Goal: Entertainment & Leisure: Consume media (video, audio)

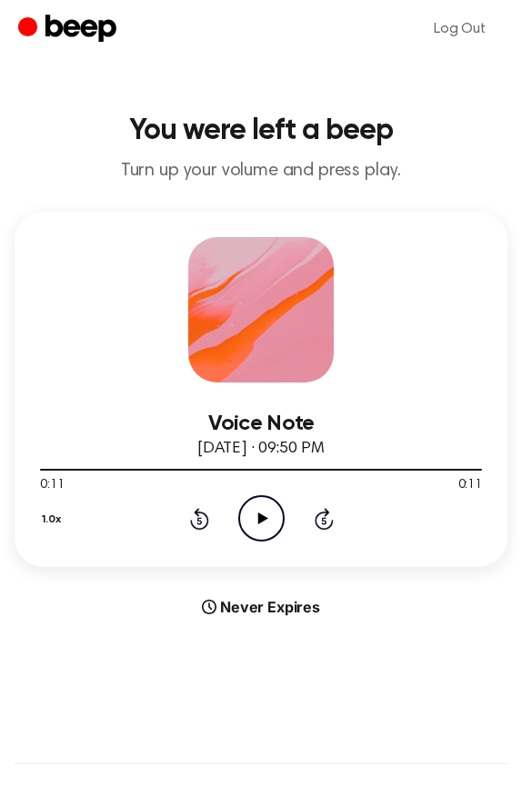
click at [256, 533] on icon "Play Audio" at bounding box center [261, 518] width 46 height 46
click at [256, 533] on icon "Pause Audio" at bounding box center [261, 518] width 46 height 46
click at [256, 533] on icon "Play Audio" at bounding box center [261, 518] width 46 height 46
click at [256, 533] on icon "Pause Audio" at bounding box center [261, 518] width 46 height 46
click at [205, 530] on icon "Rewind 5 seconds" at bounding box center [199, 519] width 20 height 24
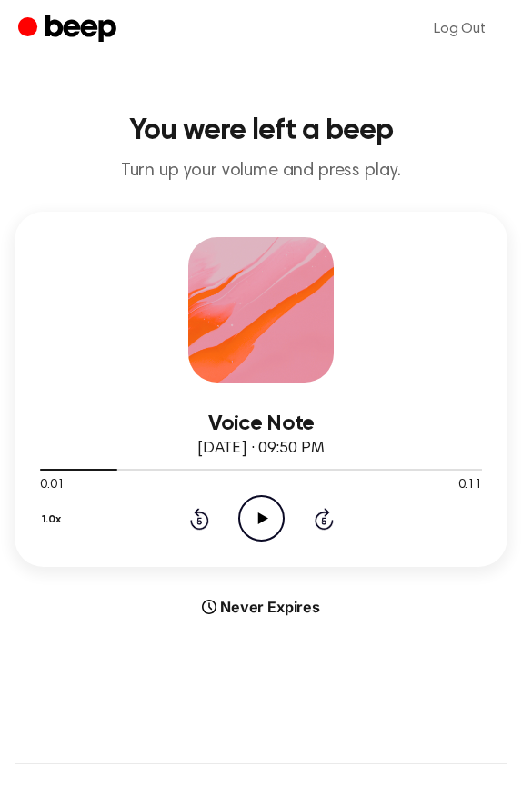
click at [246, 530] on icon "Play Audio" at bounding box center [261, 518] width 46 height 46
click at [246, 530] on icon "Pause Audio" at bounding box center [261, 518] width 46 height 46
click at [210, 523] on div "1.0x Rewind 5 seconds Play Audio Skip 5 seconds" at bounding box center [261, 518] width 442 height 46
click at [195, 524] on icon "Rewind 5 seconds" at bounding box center [199, 519] width 20 height 24
click at [244, 523] on icon "Play Audio" at bounding box center [261, 518] width 46 height 46
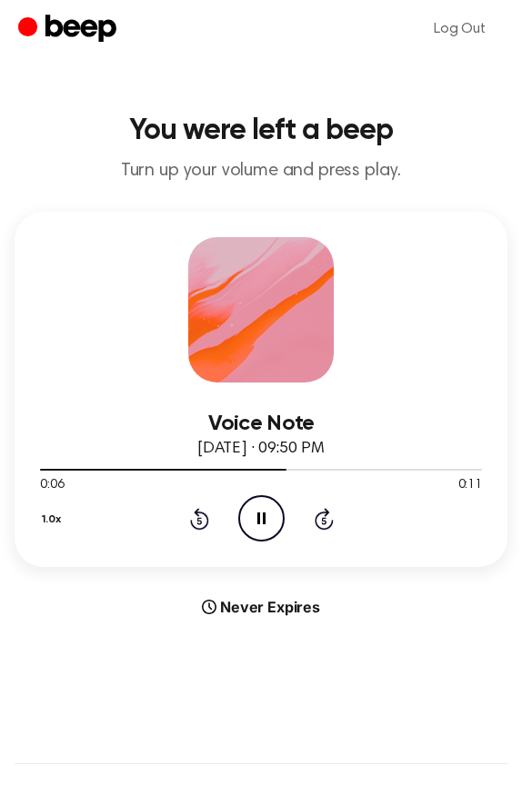
click at [244, 523] on icon "Pause Audio" at bounding box center [261, 518] width 46 height 46
click at [194, 525] on icon "Rewind 5 seconds" at bounding box center [199, 519] width 20 height 24
click at [196, 516] on icon "Rewind 5 seconds" at bounding box center [199, 519] width 20 height 24
click at [234, 516] on div "1.0x Rewind 5 seconds Play Audio Skip 5 seconds" at bounding box center [261, 518] width 442 height 46
click at [253, 519] on icon "Play Audio" at bounding box center [261, 518] width 46 height 46
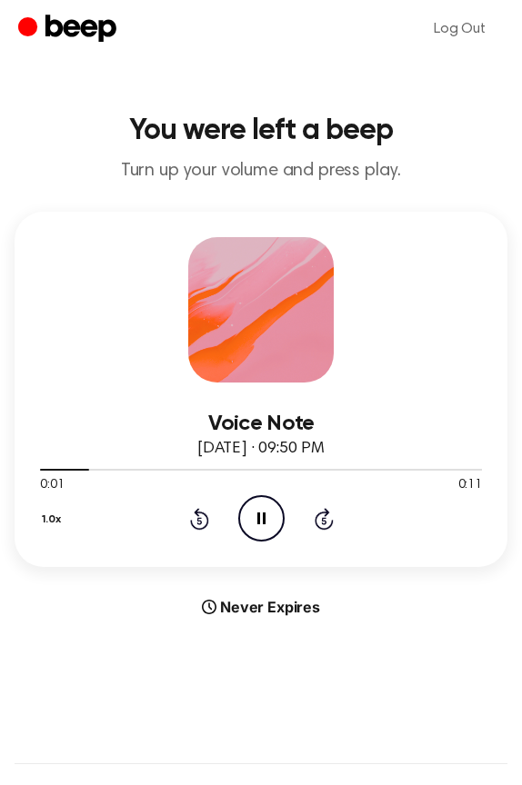
click at [314, 526] on icon "Skip 5 seconds" at bounding box center [324, 519] width 20 height 24
click at [201, 523] on icon at bounding box center [198, 520] width 5 height 7
click at [264, 522] on icon at bounding box center [261, 519] width 8 height 12
click at [201, 526] on icon "Rewind 5 seconds" at bounding box center [199, 519] width 20 height 24
click at [239, 514] on circle at bounding box center [261, 518] width 45 height 45
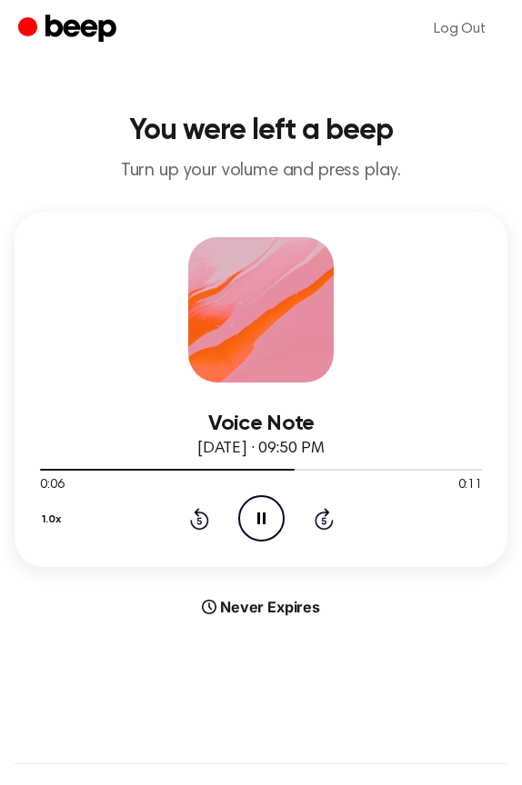
click at [254, 527] on icon "Pause Audio" at bounding box center [261, 518] width 46 height 46
click at [254, 527] on icon "Play Audio" at bounding box center [261, 518] width 46 height 46
click at [254, 527] on icon "Pause Audio" at bounding box center [261, 518] width 46 height 46
click at [254, 527] on icon "Play Audio" at bounding box center [261, 518] width 46 height 46
click at [254, 527] on icon "Pause Audio" at bounding box center [261, 518] width 46 height 46
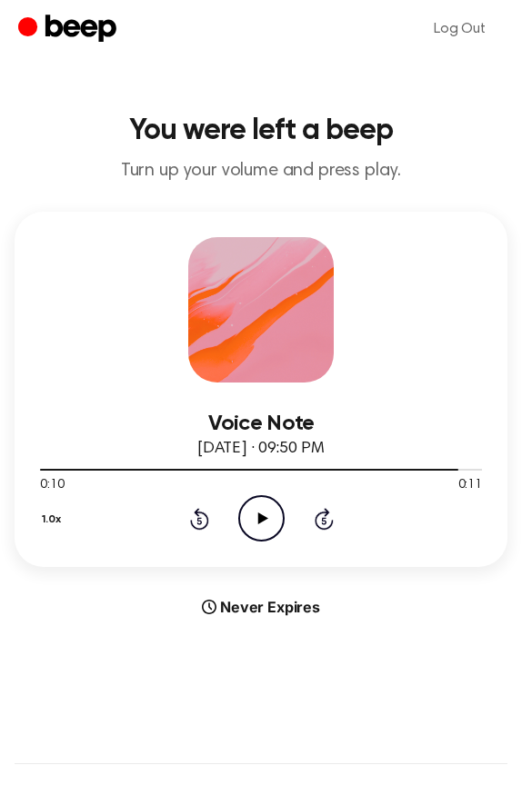
click at [197, 512] on icon at bounding box center [199, 519] width 19 height 22
click at [250, 520] on icon "Play Audio" at bounding box center [261, 518] width 46 height 46
click at [250, 520] on icon "Pause Audio" at bounding box center [261, 518] width 46 height 46
click at [265, 513] on icon "Play Audio" at bounding box center [261, 518] width 46 height 46
click at [265, 513] on icon "Pause Audio" at bounding box center [261, 518] width 46 height 46
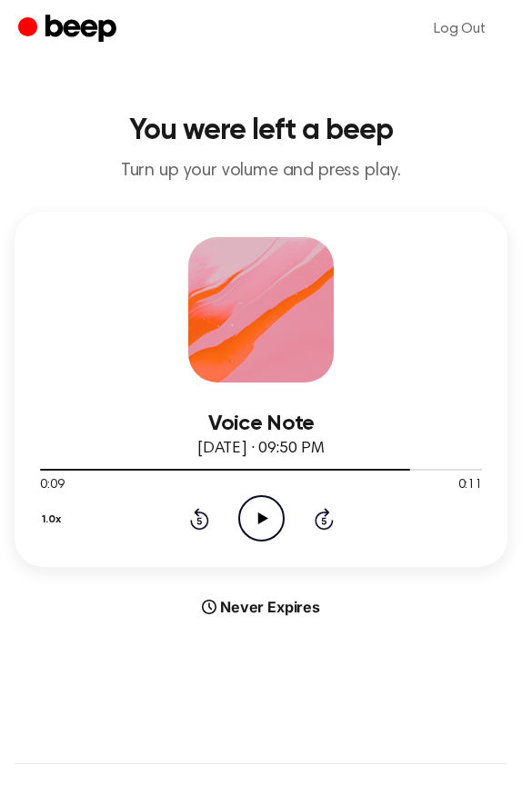
click at [259, 524] on icon "Play Audio" at bounding box center [261, 518] width 46 height 46
click at [259, 524] on icon at bounding box center [261, 519] width 8 height 12
click at [257, 516] on icon "Play Audio" at bounding box center [261, 518] width 46 height 46
click at [201, 520] on icon "Rewind 5 seconds" at bounding box center [199, 519] width 20 height 24
click at [254, 532] on icon "Pause Audio" at bounding box center [261, 518] width 46 height 46
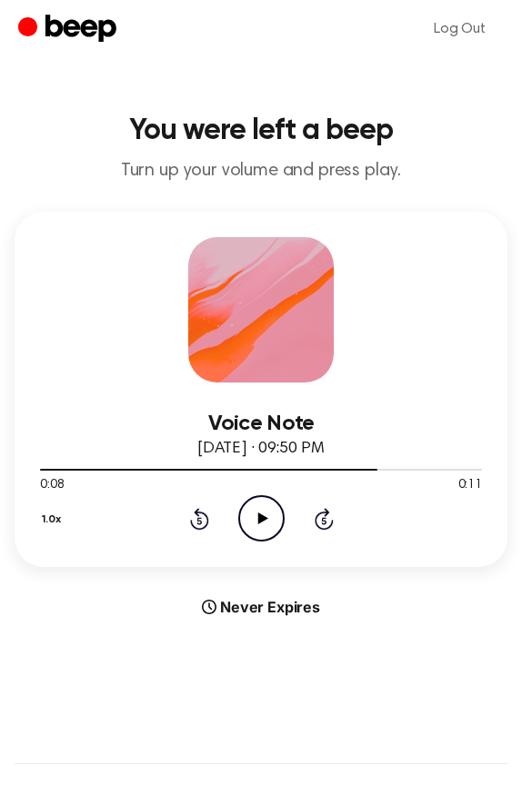
click at [254, 532] on icon "Play Audio" at bounding box center [261, 518] width 46 height 46
click at [254, 532] on icon "Pause Audio" at bounding box center [261, 518] width 46 height 46
click at [196, 513] on icon at bounding box center [199, 519] width 19 height 22
click at [258, 520] on icon at bounding box center [262, 519] width 10 height 12
click at [194, 521] on icon "Rewind 5 seconds" at bounding box center [199, 519] width 20 height 24
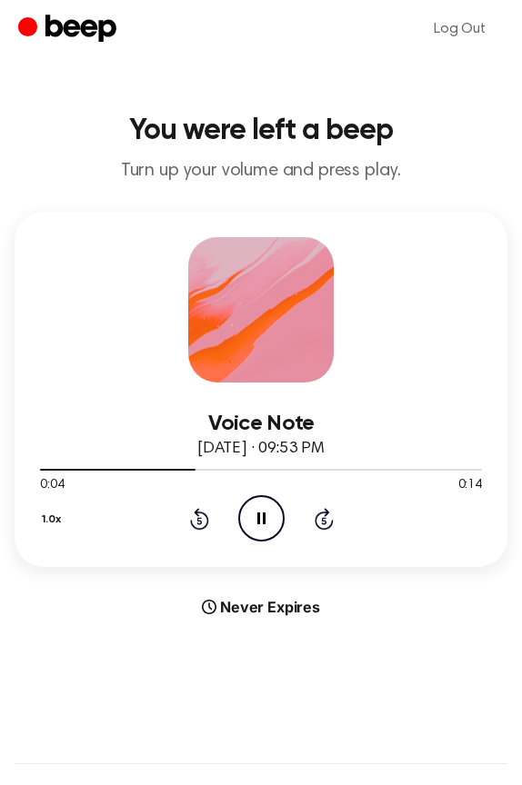
click at [194, 521] on icon "Rewind 5 seconds" at bounding box center [199, 519] width 20 height 24
click at [258, 523] on icon at bounding box center [261, 519] width 8 height 12
click at [258, 523] on icon at bounding box center [262, 519] width 10 height 12
click at [258, 523] on icon at bounding box center [261, 519] width 8 height 12
click at [258, 523] on icon at bounding box center [262, 519] width 10 height 12
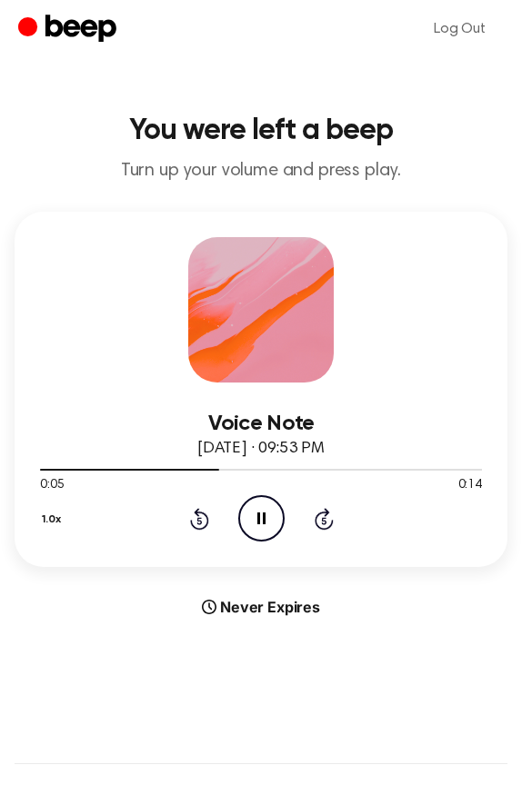
click at [263, 523] on icon at bounding box center [261, 519] width 8 height 12
click at [268, 530] on icon "Play Audio" at bounding box center [261, 518] width 46 height 46
click at [268, 530] on icon "Pause Audio" at bounding box center [261, 518] width 46 height 46
click at [268, 530] on icon "Play Audio" at bounding box center [261, 518] width 46 height 46
click at [268, 530] on icon "Pause Audio" at bounding box center [261, 518] width 46 height 46
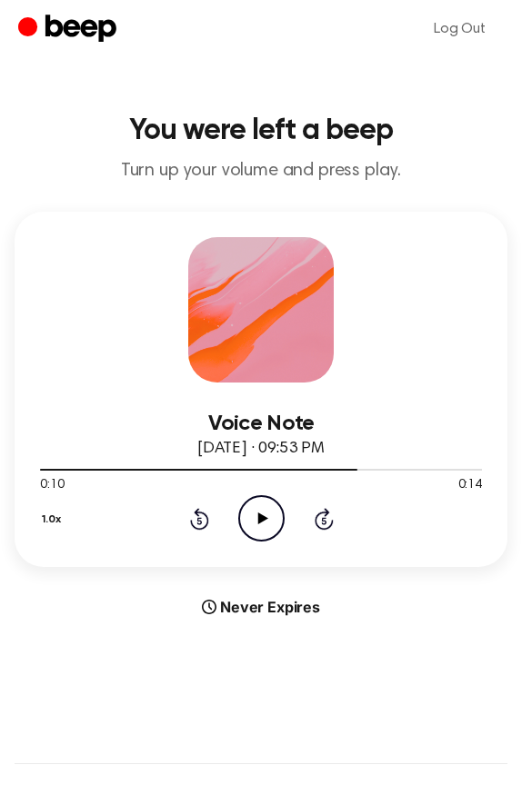
click at [268, 531] on icon "Play Audio" at bounding box center [261, 518] width 46 height 46
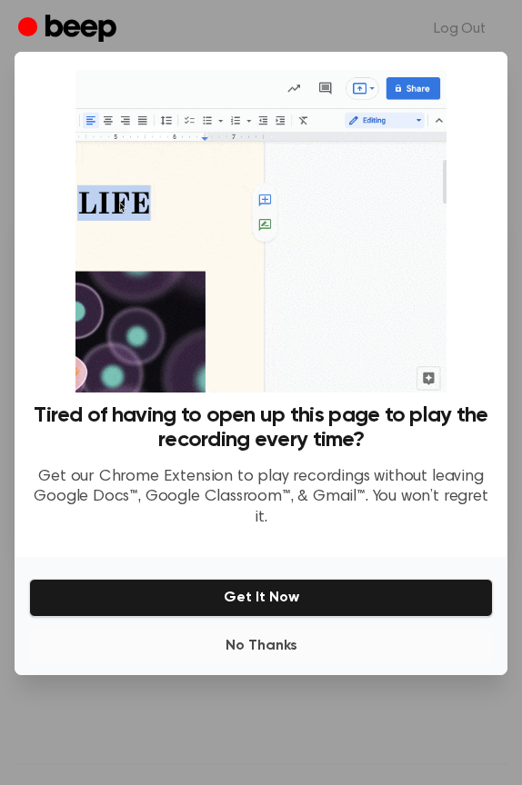
click at [264, 647] on button "No Thanks" at bounding box center [260, 646] width 463 height 36
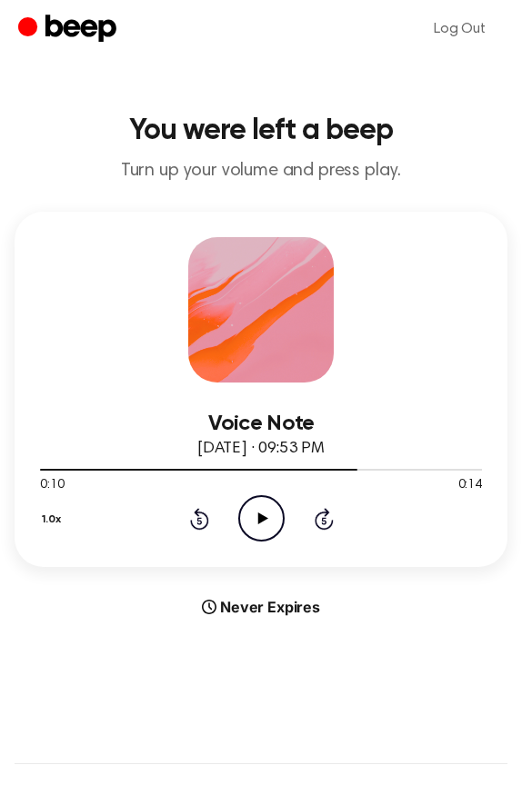
click at [266, 525] on icon "Play Audio" at bounding box center [261, 518] width 46 height 46
click at [266, 525] on icon "Pause Audio" at bounding box center [261, 518] width 46 height 46
click at [266, 525] on icon "Play Audio" at bounding box center [261, 518] width 46 height 46
click at [266, 525] on icon "Pause Audio" at bounding box center [261, 518] width 46 height 46
click at [211, 519] on div "1.0x Rewind 5 seconds Play Audio Skip 5 seconds" at bounding box center [261, 518] width 442 height 46
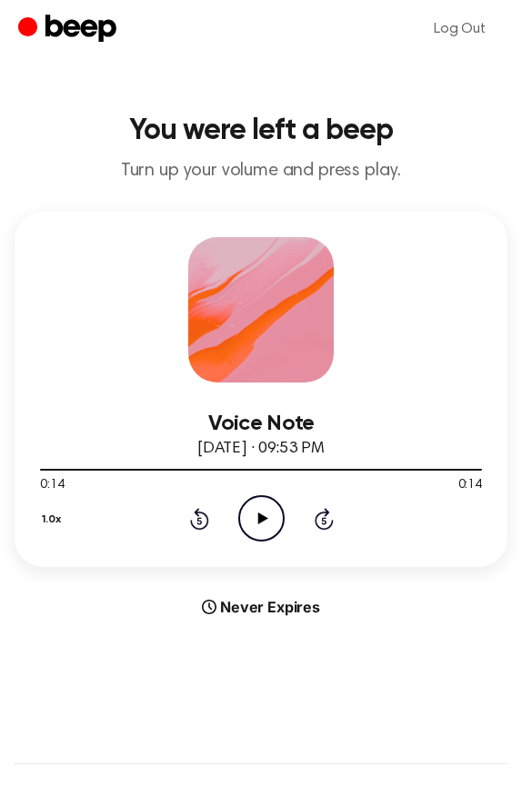
click at [199, 518] on icon at bounding box center [198, 520] width 5 height 7
click at [243, 519] on icon "Play Audio" at bounding box center [261, 518] width 46 height 46
click at [243, 519] on icon "Pause Audio" at bounding box center [261, 518] width 46 height 46
click at [243, 519] on icon "Play Audio" at bounding box center [261, 518] width 46 height 46
click at [243, 519] on icon "Pause Audio" at bounding box center [261, 518] width 46 height 46
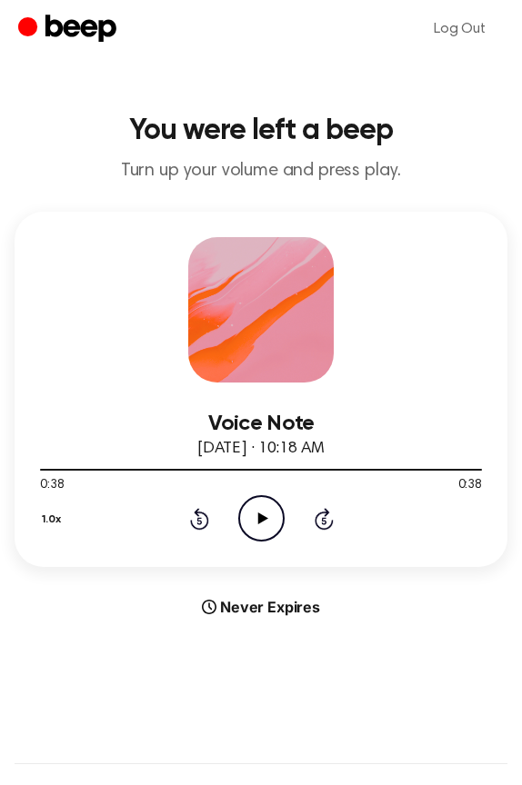
click at [204, 518] on icon "Rewind 5 seconds" at bounding box center [199, 519] width 20 height 24
click at [253, 518] on icon "Play Audio" at bounding box center [261, 518] width 46 height 46
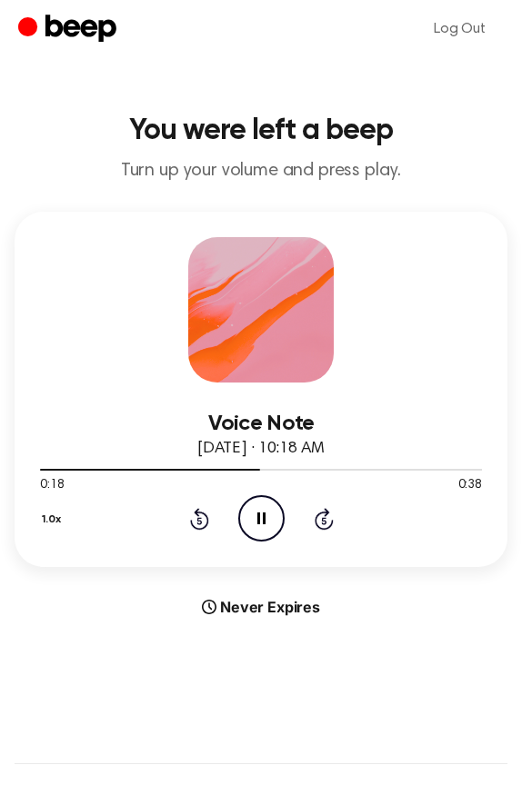
click at [328, 520] on icon "Skip 5 seconds" at bounding box center [324, 519] width 20 height 24
click at [275, 515] on icon "Pause Audio" at bounding box center [261, 518] width 46 height 46
click at [275, 515] on icon "Play Audio" at bounding box center [261, 518] width 46 height 46
click at [275, 515] on icon "Pause Audio" at bounding box center [261, 518] width 46 height 46
click at [275, 515] on icon "Play Audio" at bounding box center [261, 518] width 46 height 46
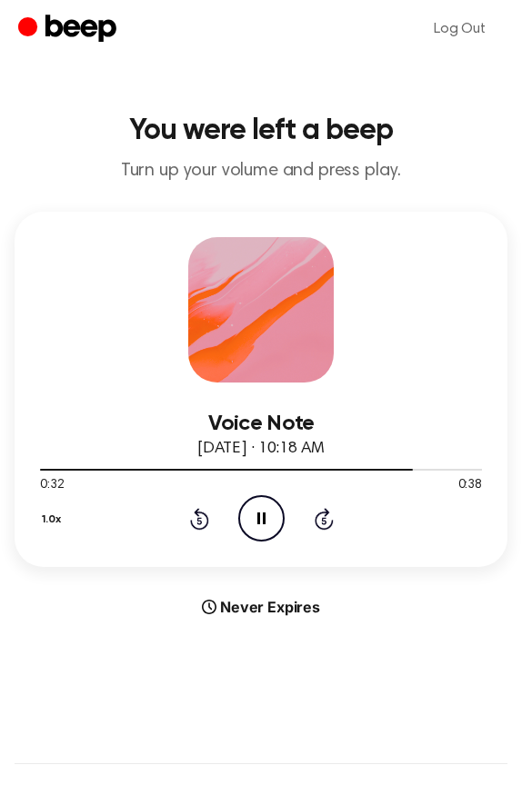
click at [275, 514] on icon "Pause Audio" at bounding box center [261, 518] width 46 height 46
click at [268, 514] on icon "Play Audio" at bounding box center [261, 518] width 46 height 46
click at [268, 514] on icon "Pause Audio" at bounding box center [261, 518] width 46 height 46
click at [268, 514] on icon "Play Audio" at bounding box center [261, 518] width 46 height 46
click at [268, 514] on icon "Pause Audio" at bounding box center [261, 518] width 46 height 46
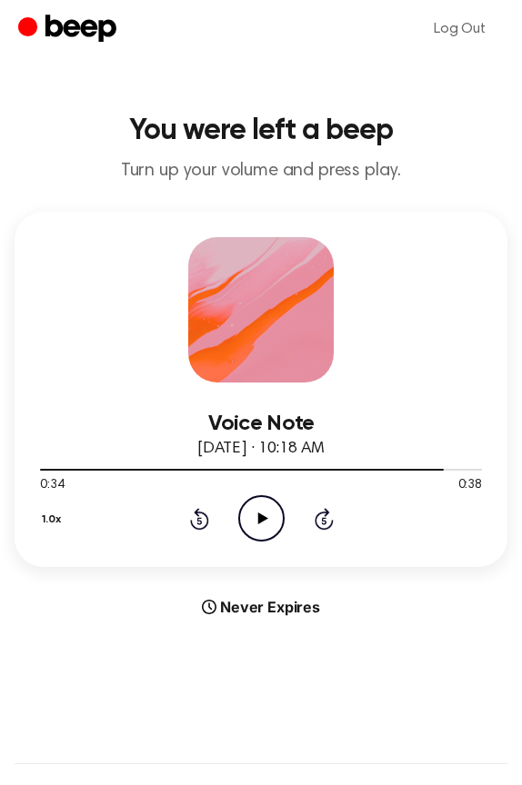
click at [268, 514] on icon "Play Audio" at bounding box center [261, 518] width 46 height 46
click at [268, 514] on icon "Pause Audio" at bounding box center [261, 518] width 46 height 46
click at [268, 514] on icon "Play Audio" at bounding box center [261, 518] width 46 height 46
click at [268, 514] on icon "Pause Audio" at bounding box center [261, 518] width 46 height 46
click at [271, 529] on icon "Play Audio" at bounding box center [261, 518] width 46 height 46
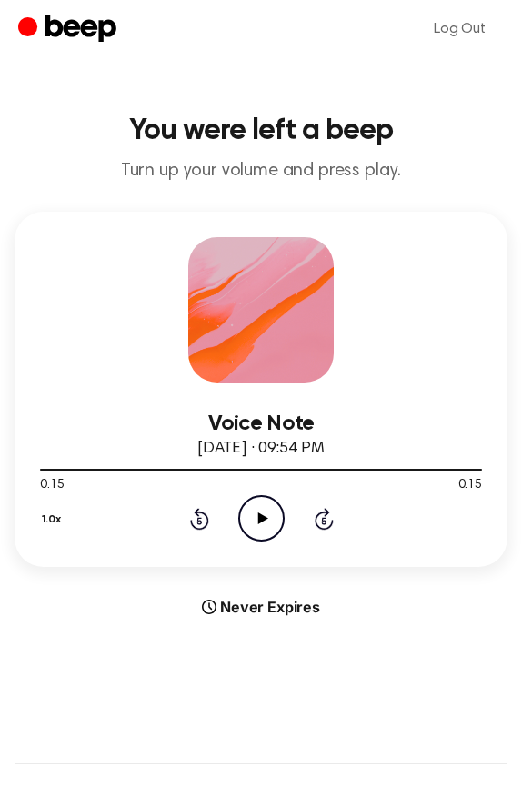
click at [249, 505] on icon "Play Audio" at bounding box center [261, 518] width 46 height 46
click at [249, 505] on icon "Pause Audio" at bounding box center [261, 518] width 46 height 46
click at [249, 505] on icon "Play Audio" at bounding box center [261, 518] width 46 height 46
click at [249, 505] on icon "Pause Audio" at bounding box center [261, 518] width 46 height 46
click at [249, 505] on icon "Play Audio" at bounding box center [261, 518] width 46 height 46
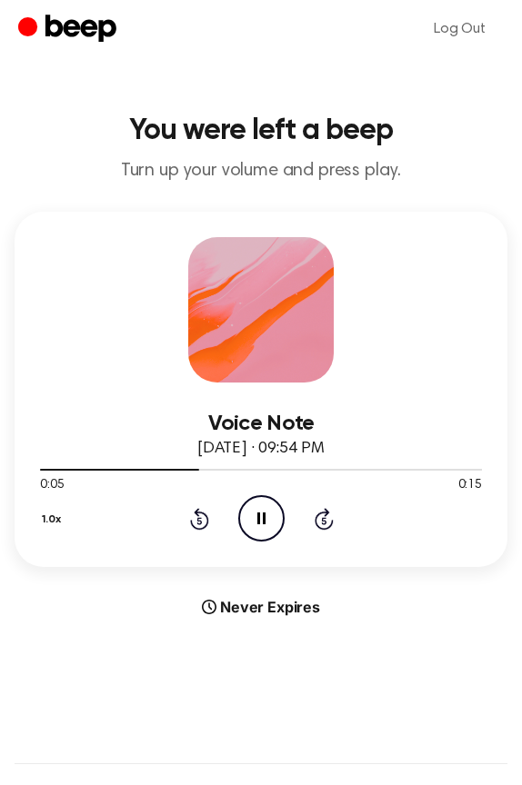
click at [249, 505] on icon "Pause Audio" at bounding box center [261, 518] width 46 height 46
click at [249, 505] on icon "Play Audio" at bounding box center [261, 518] width 46 height 46
click at [249, 505] on icon "Pause Audio" at bounding box center [261, 518] width 46 height 46
